Goal: Information Seeking & Learning: Learn about a topic

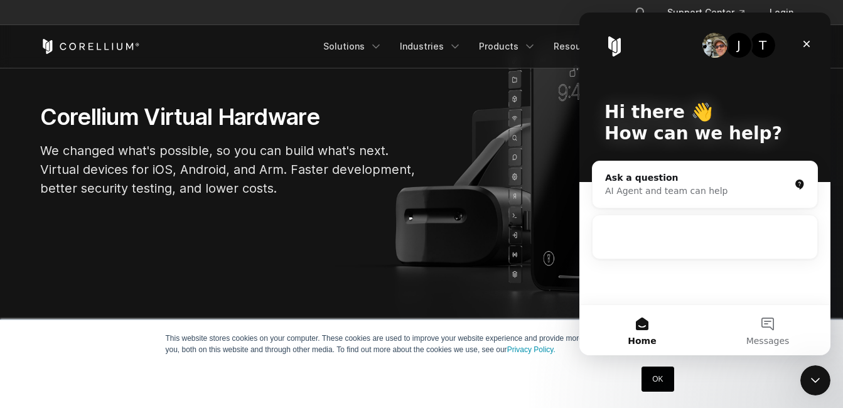
click at [653, 376] on link "OK" at bounding box center [658, 379] width 32 height 25
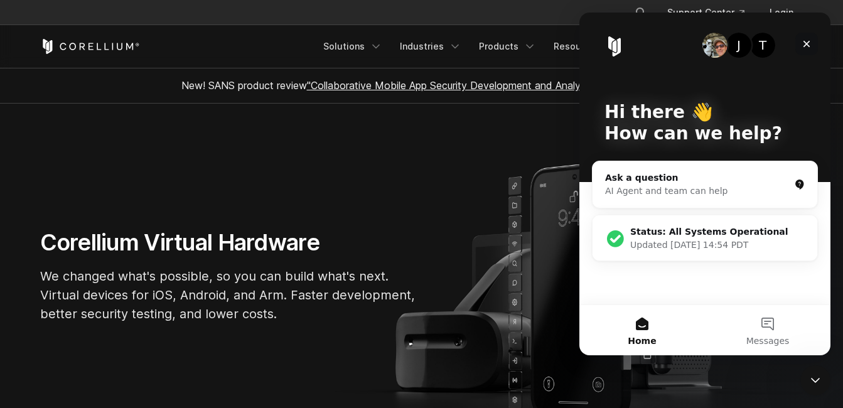
click at [813, 40] on div "Close" at bounding box center [807, 44] width 23 height 23
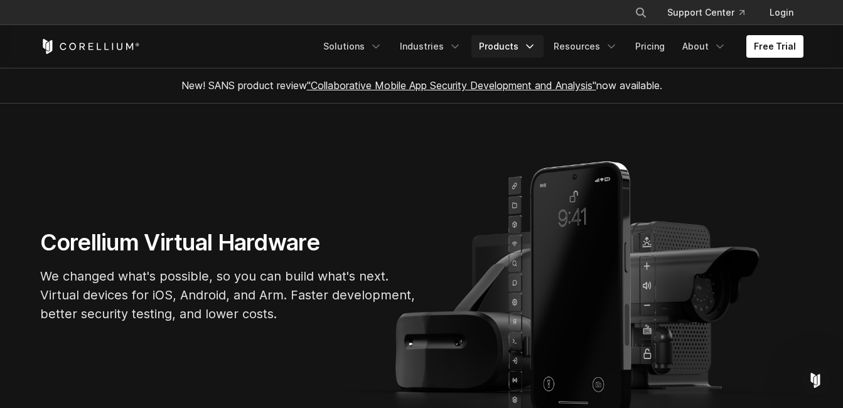
click at [491, 48] on link "Products" at bounding box center [508, 46] width 72 height 23
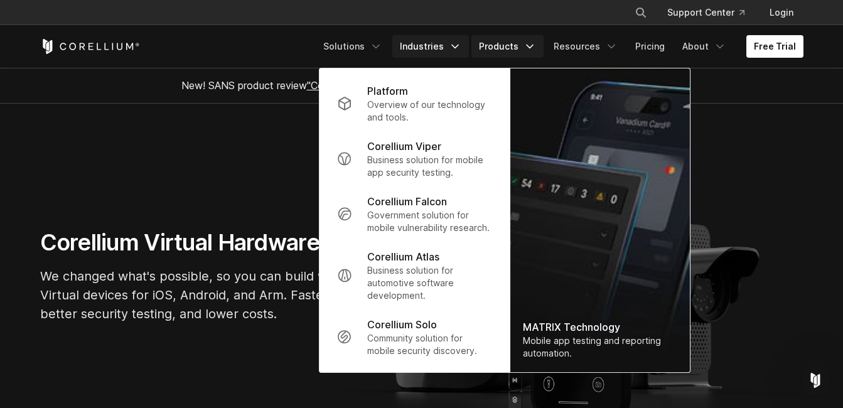
click at [447, 38] on link "Industries" at bounding box center [431, 46] width 77 height 23
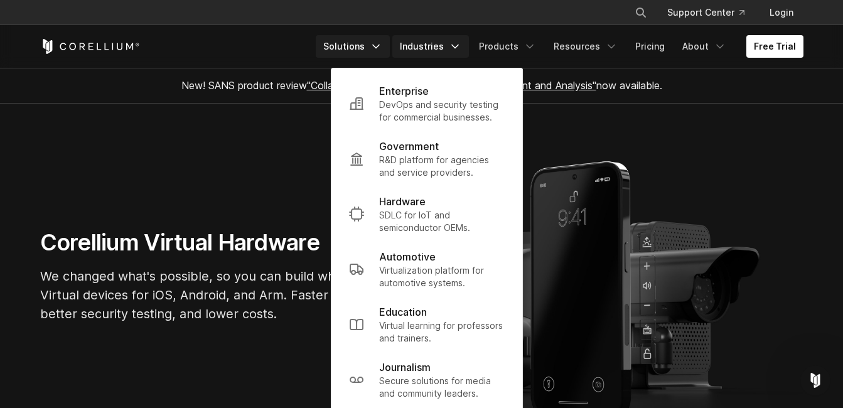
click at [382, 52] on icon "Navigation Menu" at bounding box center [376, 46] width 13 height 13
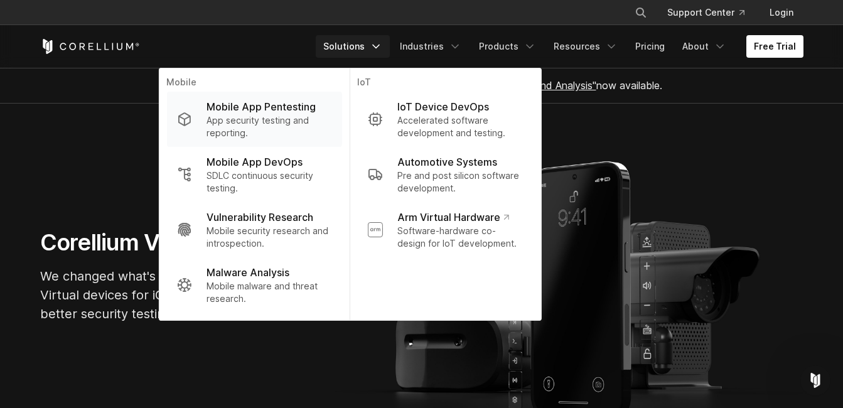
click at [269, 125] on p "App security testing and reporting." at bounding box center [269, 126] width 125 height 25
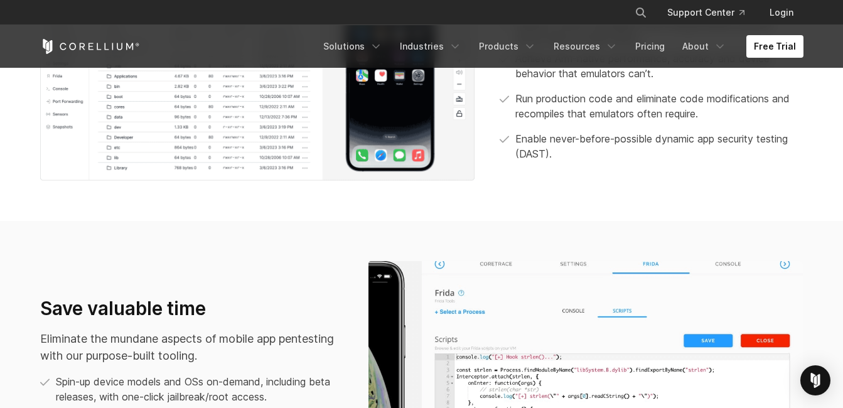
scroll to position [768, 0]
